Goal: Find specific page/section: Find specific page/section

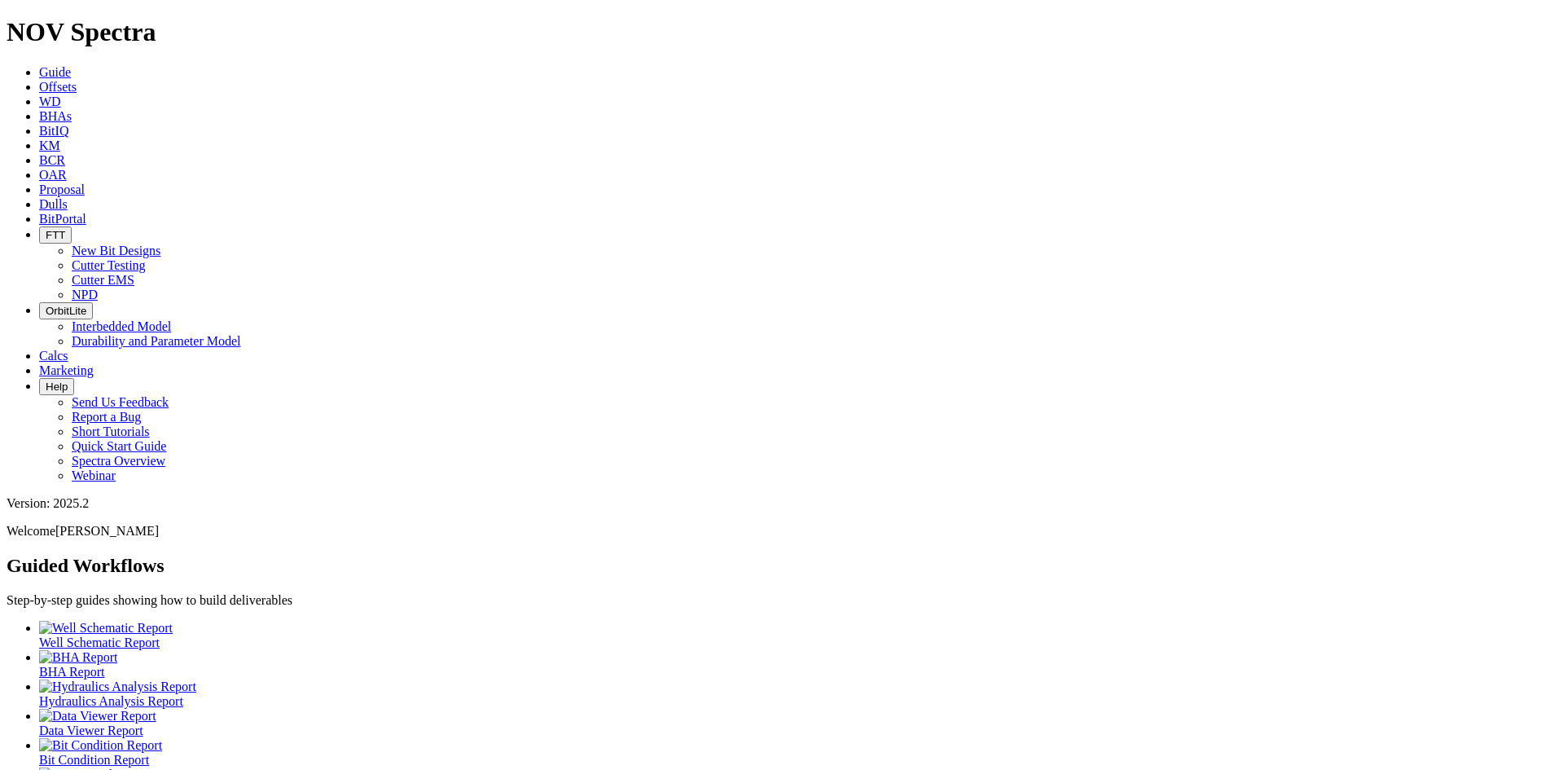
click at [65, 229] on span "FTT" at bounding box center [56, 235] width 20 height 12
click at [146, 258] on link "Cutter Testing" at bounding box center [109, 265] width 74 height 14
